Goal: Browse casually

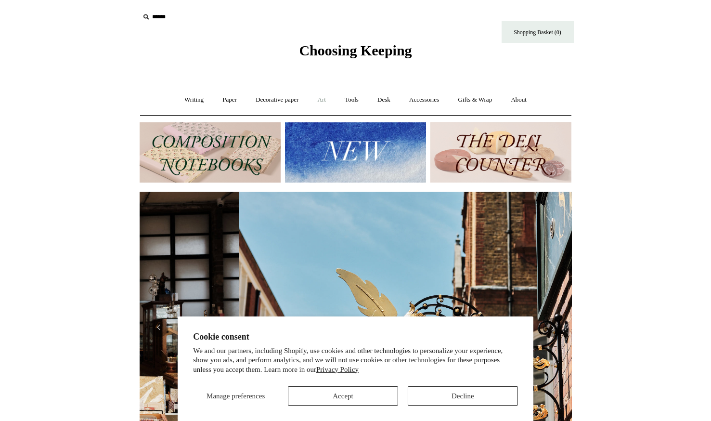
scroll to position [0, 432]
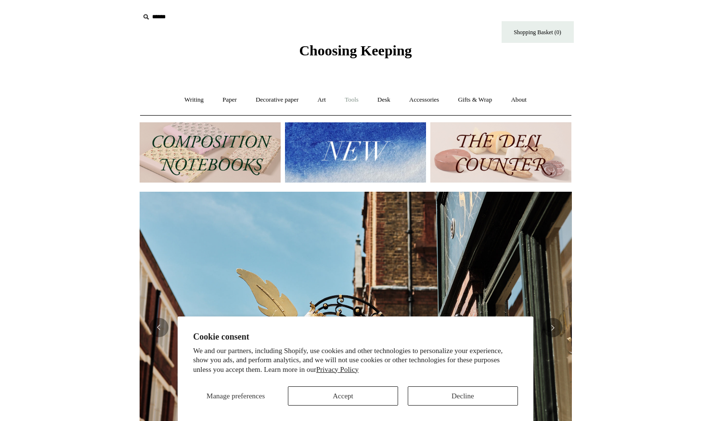
click at [356, 102] on link "Tools +" at bounding box center [351, 100] width 31 height 26
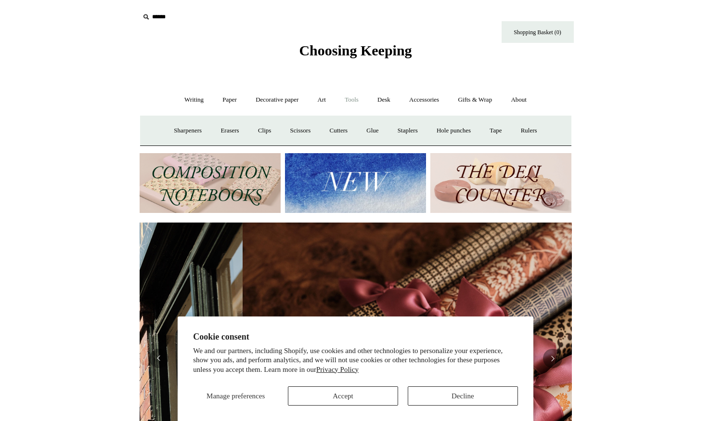
scroll to position [0, 865]
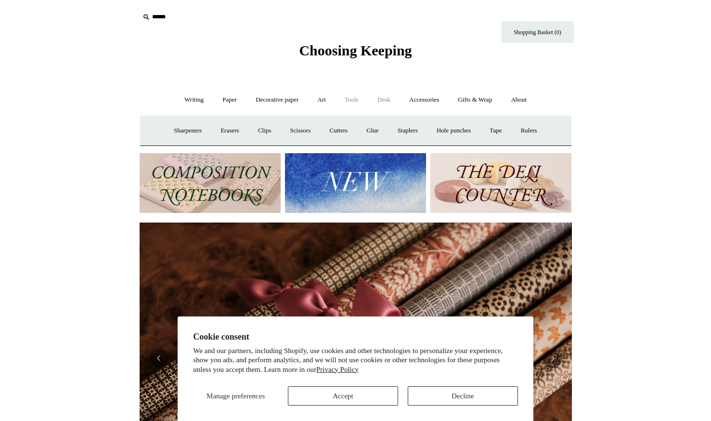
click at [389, 97] on link "Desk +" at bounding box center [384, 100] width 30 height 26
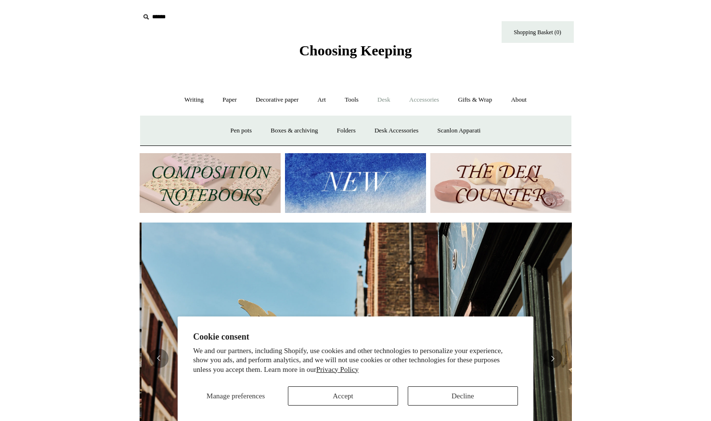
scroll to position [0, 432]
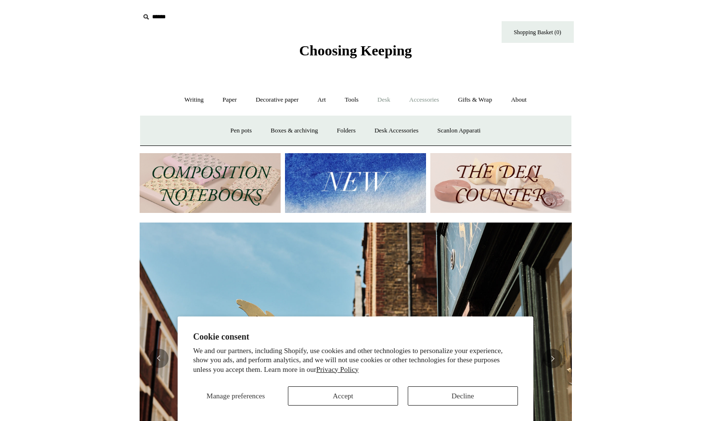
click at [424, 100] on link "Accessories +" at bounding box center [424, 100] width 47 height 26
click at [250, 131] on link "Pen cases" at bounding box center [248, 131] width 41 height 26
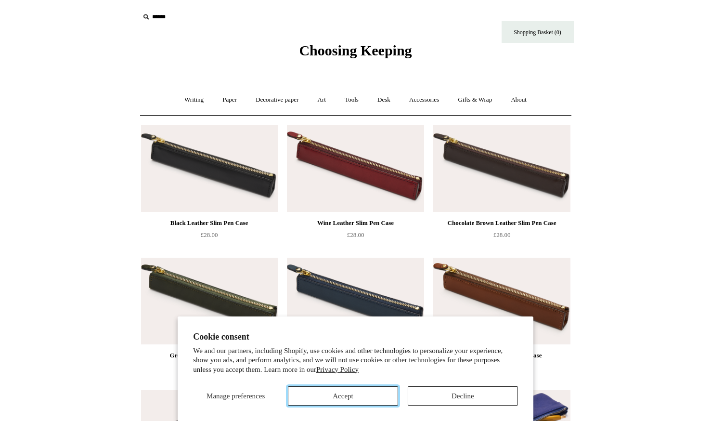
click at [348, 394] on button "Accept" at bounding box center [343, 395] width 110 height 19
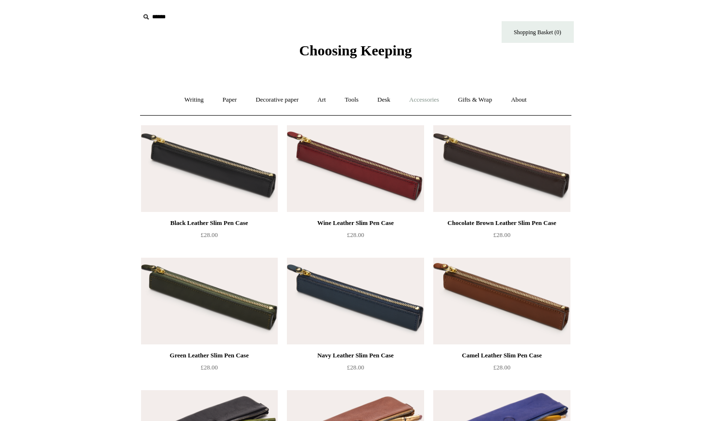
click at [428, 96] on link "Accessories +" at bounding box center [424, 100] width 47 height 26
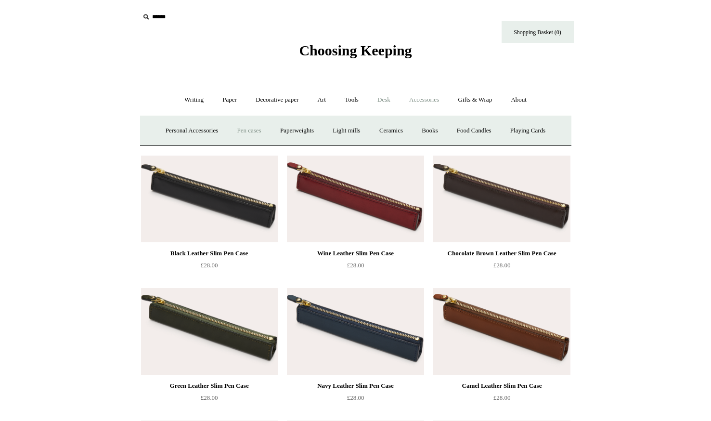
click at [386, 101] on link "Desk +" at bounding box center [384, 100] width 30 height 26
click at [293, 129] on link "Boxes & archiving" at bounding box center [294, 131] width 65 height 26
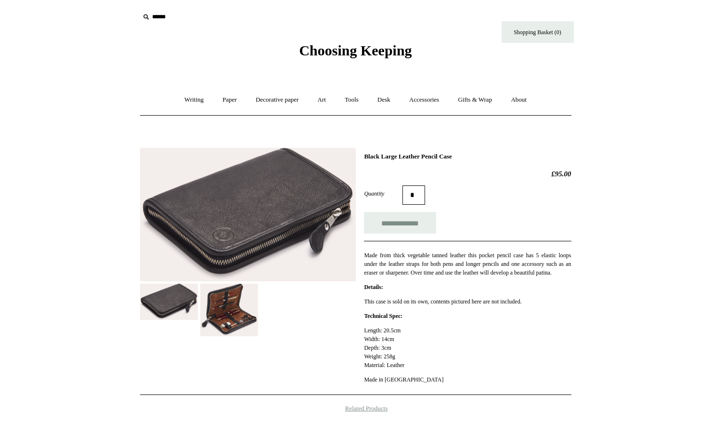
click at [228, 302] on img at bounding box center [229, 310] width 58 height 52
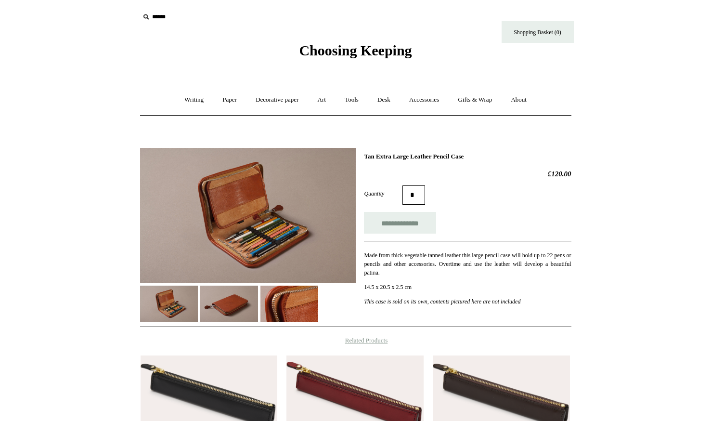
scroll to position [19, 0]
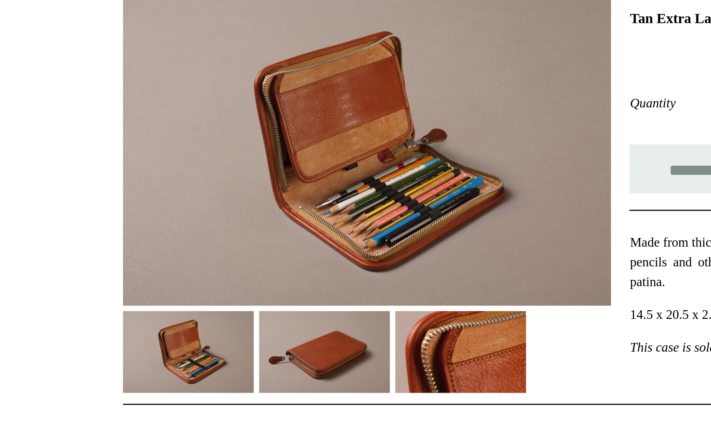
click at [229, 281] on img at bounding box center [229, 285] width 58 height 36
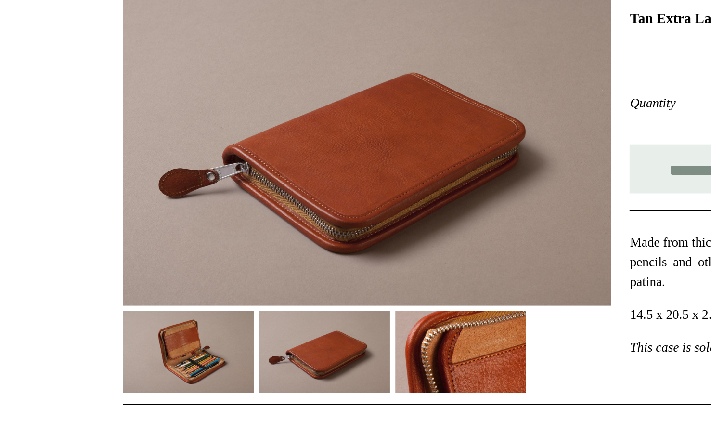
click at [286, 288] on img at bounding box center [290, 285] width 58 height 36
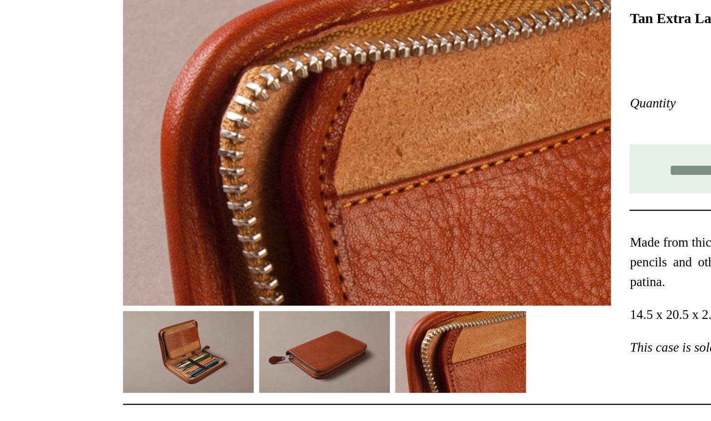
click at [230, 289] on img at bounding box center [229, 285] width 58 height 36
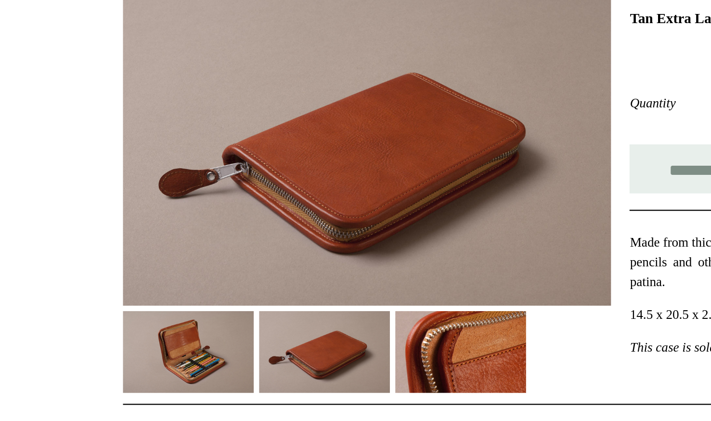
click at [178, 285] on img at bounding box center [169, 285] width 58 height 36
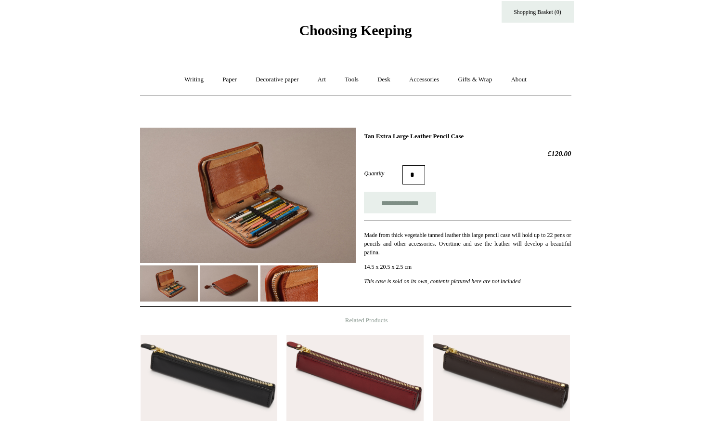
scroll to position [20, 0]
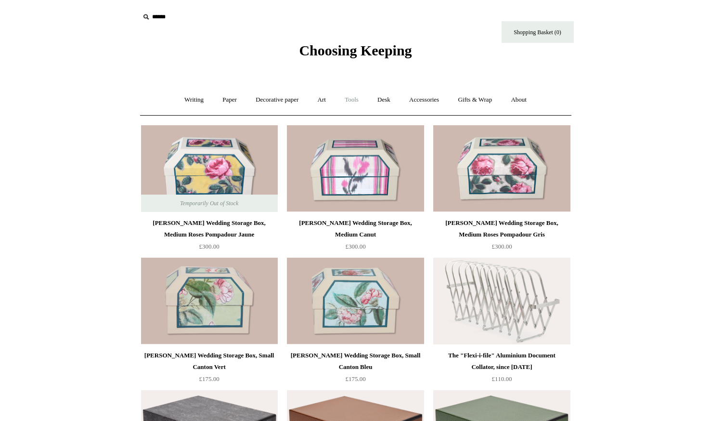
click at [354, 97] on link "Tools +" at bounding box center [351, 100] width 31 height 26
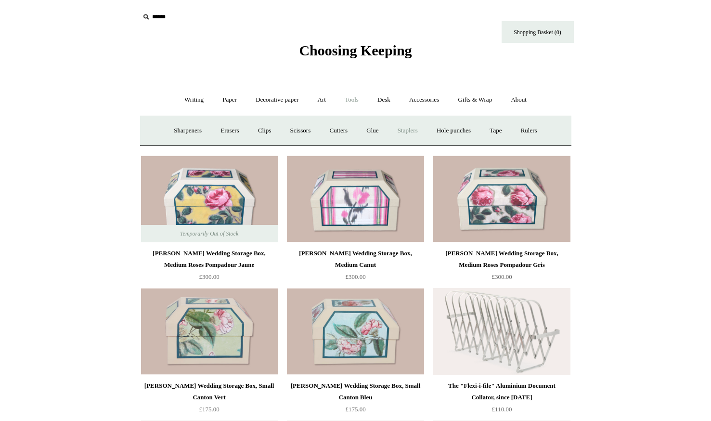
click at [416, 131] on link "Staplers +" at bounding box center [408, 131] width 38 height 26
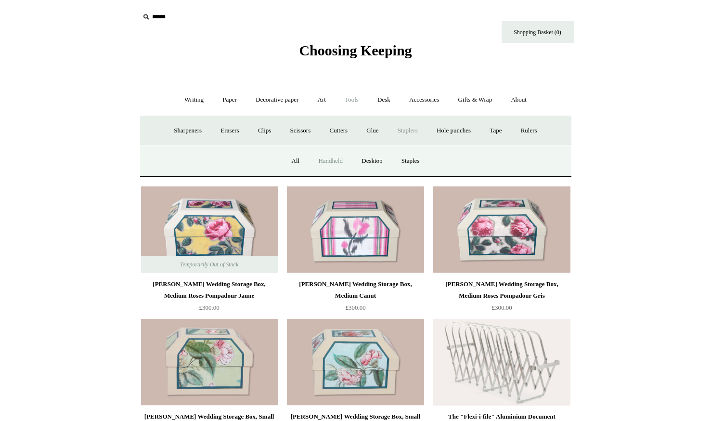
click at [330, 161] on link "Handheld" at bounding box center [331, 161] width 42 height 26
